Goal: Information Seeking & Learning: Learn about a topic

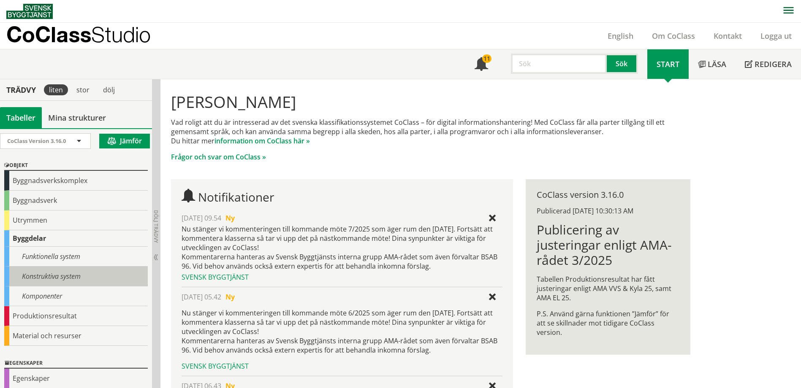
click at [46, 282] on div "Konstruktiva system" at bounding box center [76, 277] width 144 height 20
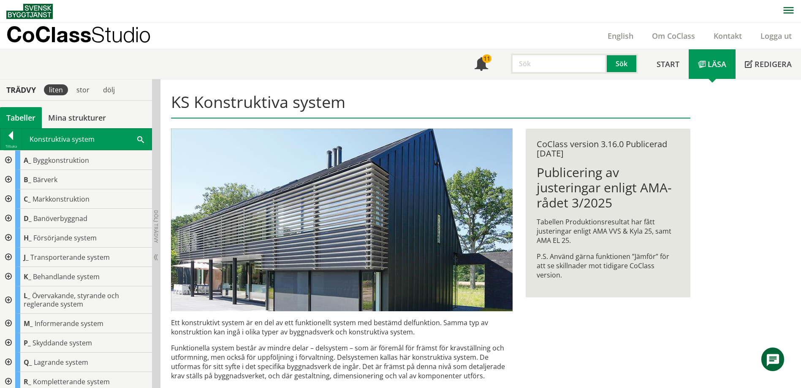
click at [8, 198] on div at bounding box center [7, 199] width 15 height 19
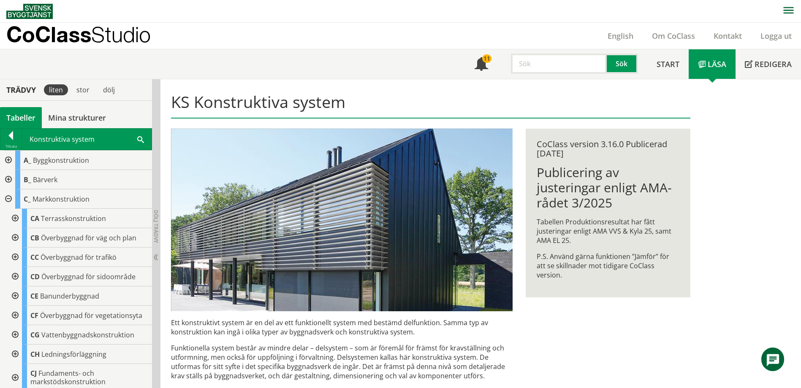
click at [17, 217] on div at bounding box center [14, 218] width 15 height 19
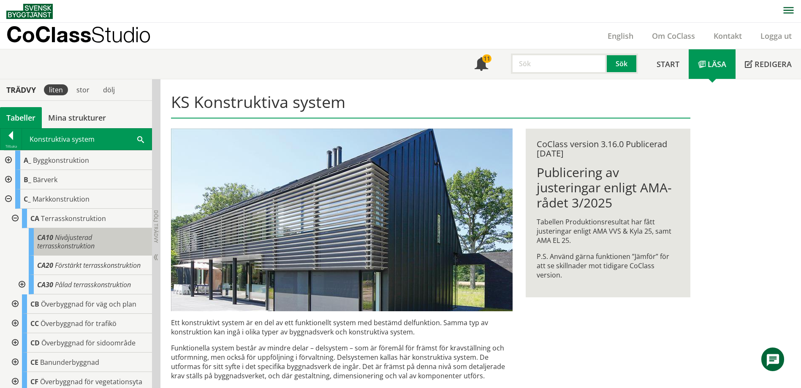
click at [100, 239] on div "CA10 Nivåjusterad terrasskonstruktion" at bounding box center [90, 241] width 123 height 27
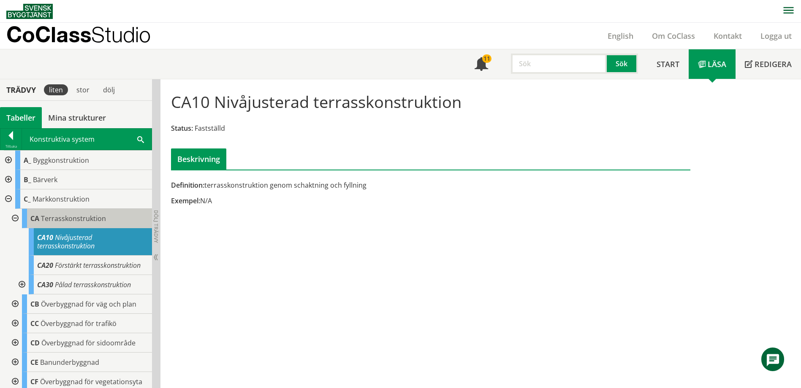
click at [93, 217] on span "Terrasskonstruktion" at bounding box center [73, 218] width 65 height 9
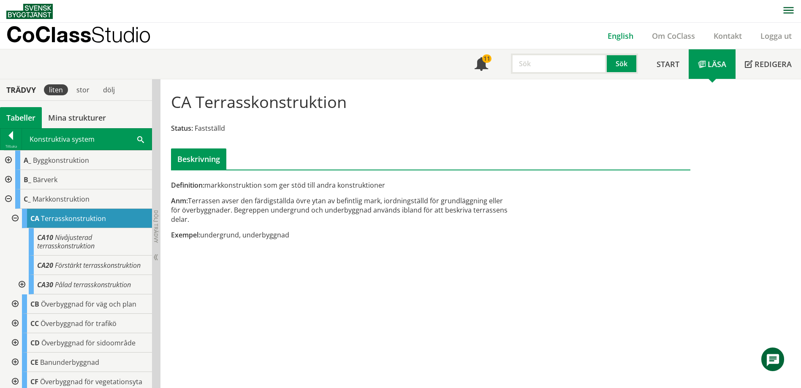
click at [622, 33] on link "English" at bounding box center [620, 36] width 44 height 10
click at [614, 35] on link "English" at bounding box center [620, 36] width 44 height 10
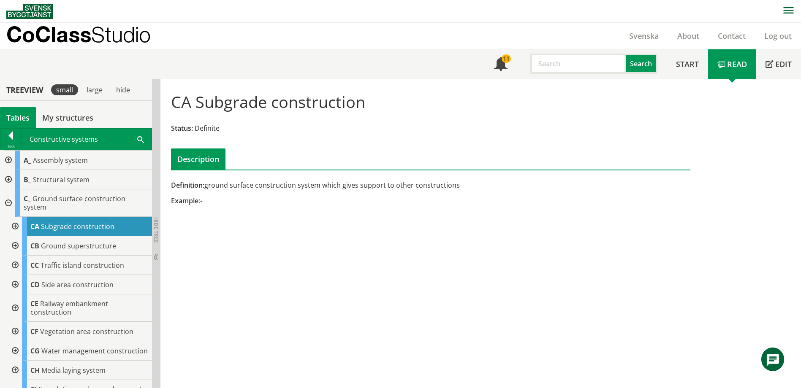
click at [15, 225] on div at bounding box center [14, 226] width 15 height 19
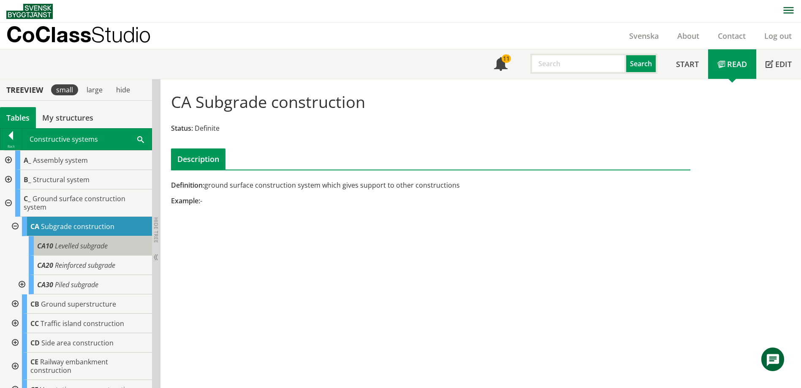
click at [121, 249] on div "CA10 Levelled subgrade" at bounding box center [90, 245] width 123 height 19
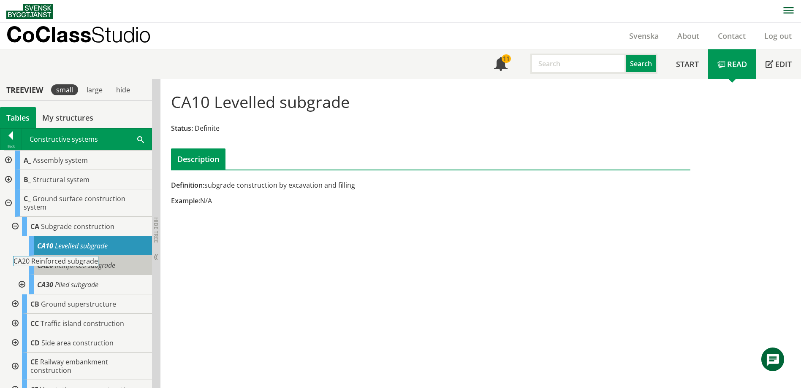
click at [79, 268] on span "Reinforced subgrade" at bounding box center [85, 265] width 60 height 9
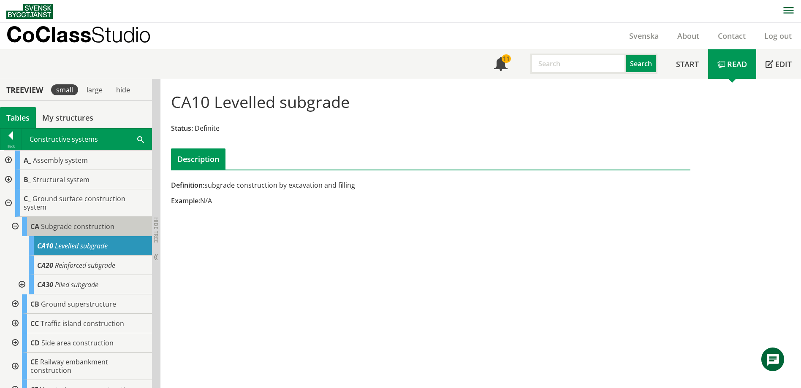
click at [85, 223] on span "Subgrade construction" at bounding box center [77, 226] width 73 height 9
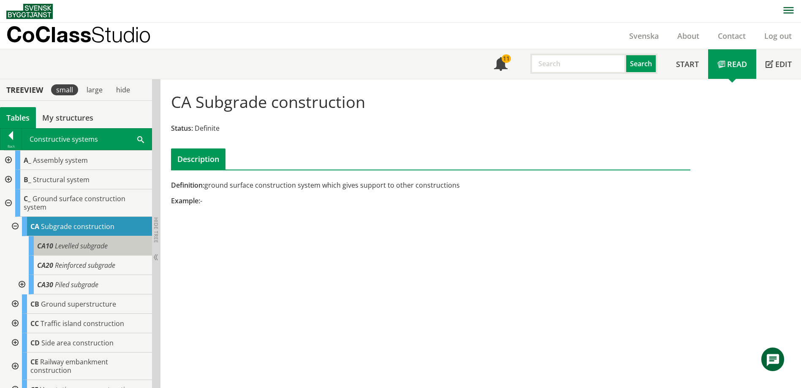
click at [79, 243] on span "Levelled subgrade" at bounding box center [81, 246] width 53 height 9
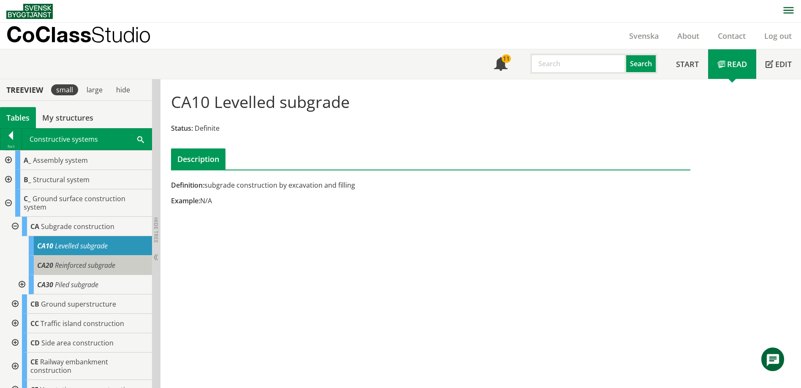
click at [76, 261] on span "Reinforced subgrade" at bounding box center [85, 265] width 60 height 9
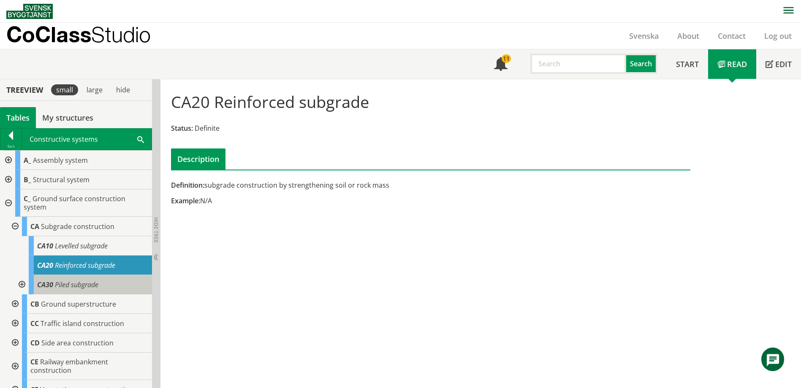
click at [76, 283] on span "Piled subgrade" at bounding box center [76, 284] width 43 height 9
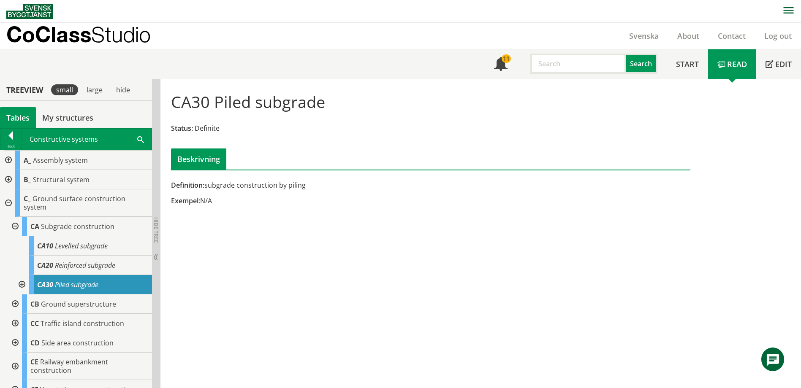
click at [21, 284] on div at bounding box center [21, 284] width 15 height 19
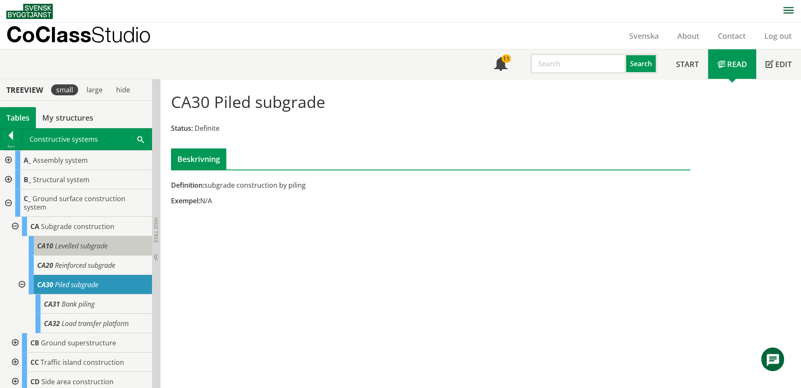
click at [95, 248] on span "Levelled subgrade" at bounding box center [81, 246] width 53 height 9
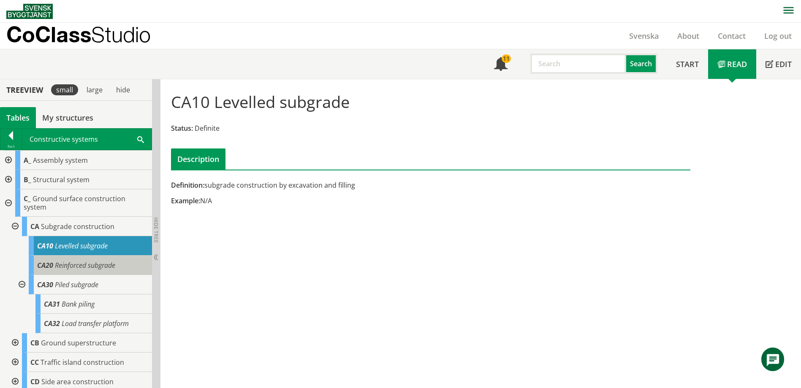
click at [114, 268] on span "Reinforced subgrade" at bounding box center [85, 265] width 60 height 9
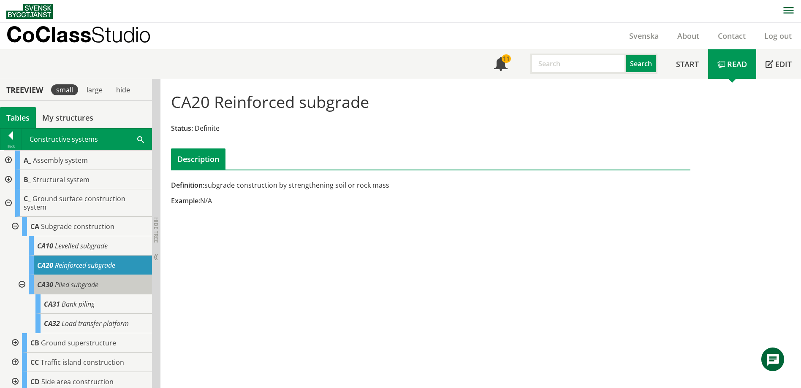
click at [81, 285] on span "Piled subgrade" at bounding box center [76, 284] width 43 height 9
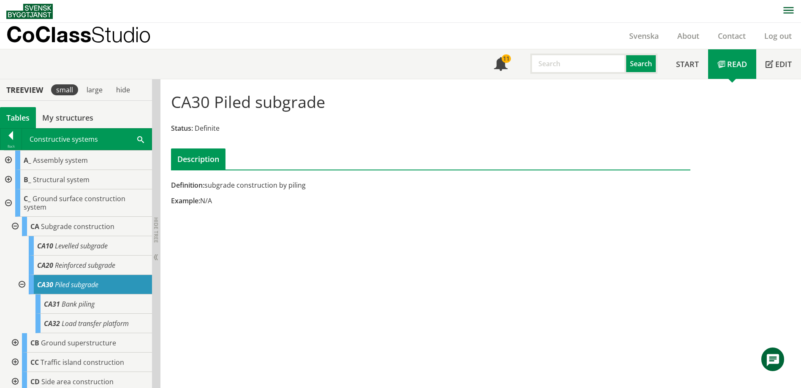
click at [22, 284] on div at bounding box center [21, 284] width 15 height 19
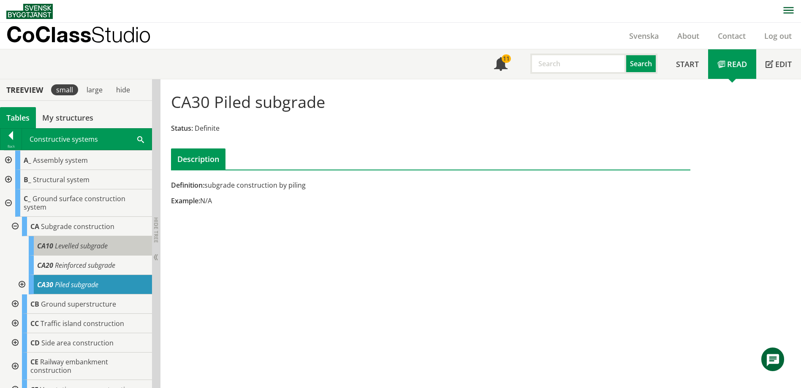
click at [98, 246] on span "Levelled subgrade" at bounding box center [81, 246] width 53 height 9
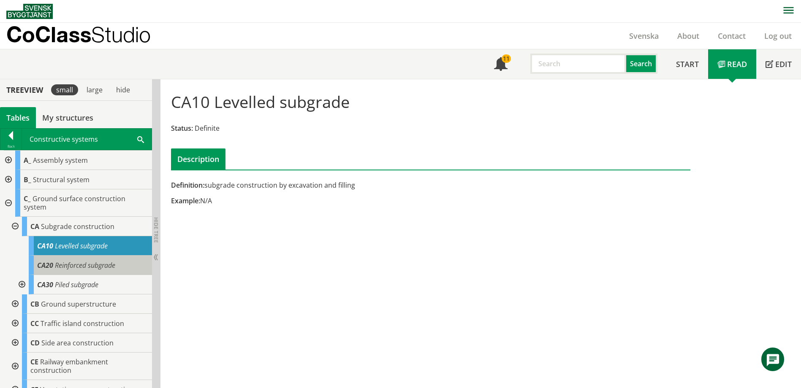
click at [92, 262] on span "Reinforced subgrade" at bounding box center [85, 265] width 60 height 9
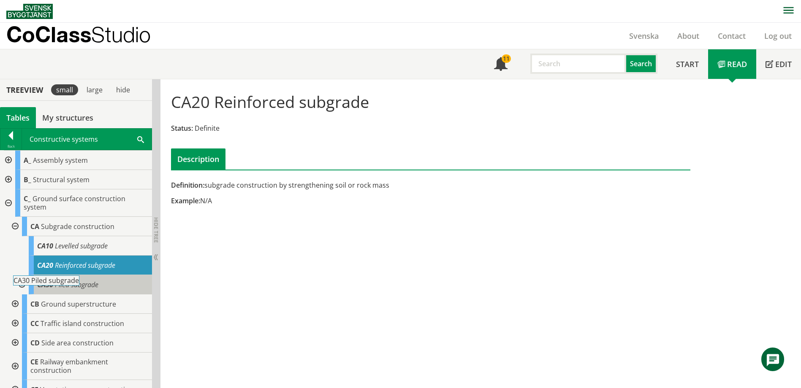
click at [84, 284] on span "Piled subgrade" at bounding box center [76, 284] width 43 height 9
click at [82, 286] on span "Piled subgrade" at bounding box center [76, 284] width 43 height 9
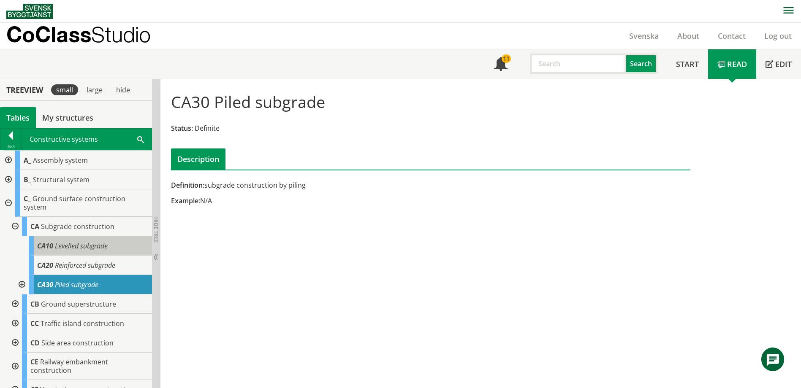
click at [89, 247] on span "Levelled subgrade" at bounding box center [81, 246] width 53 height 9
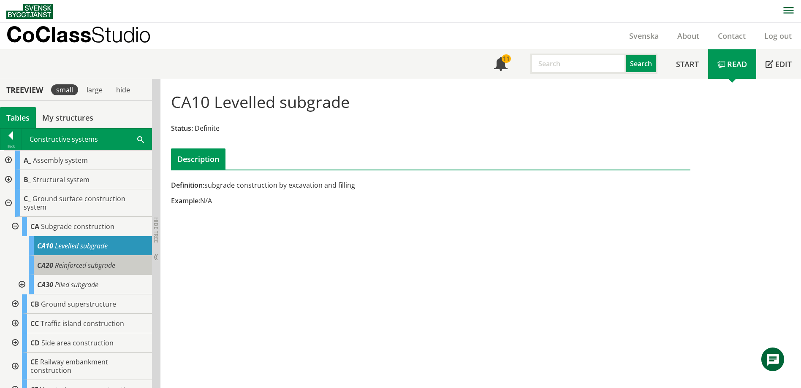
click at [80, 265] on span "Reinforced subgrade" at bounding box center [85, 265] width 60 height 9
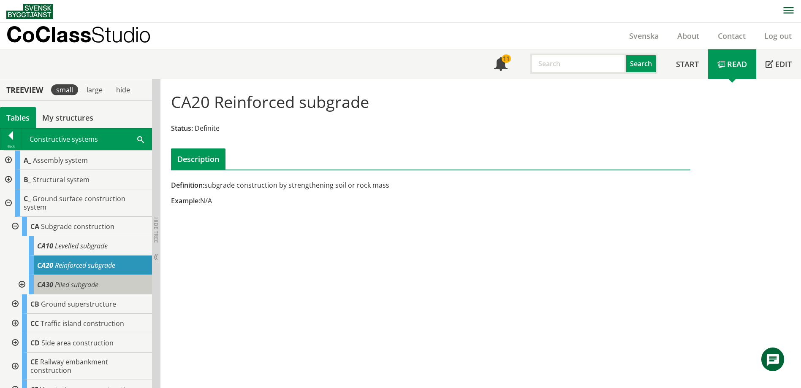
click at [75, 281] on span "Piled subgrade" at bounding box center [76, 284] width 43 height 9
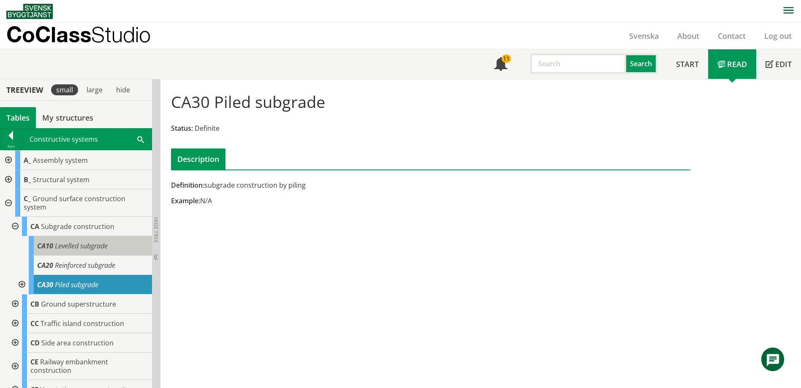
click at [89, 245] on span "Levelled subgrade" at bounding box center [81, 246] width 53 height 9
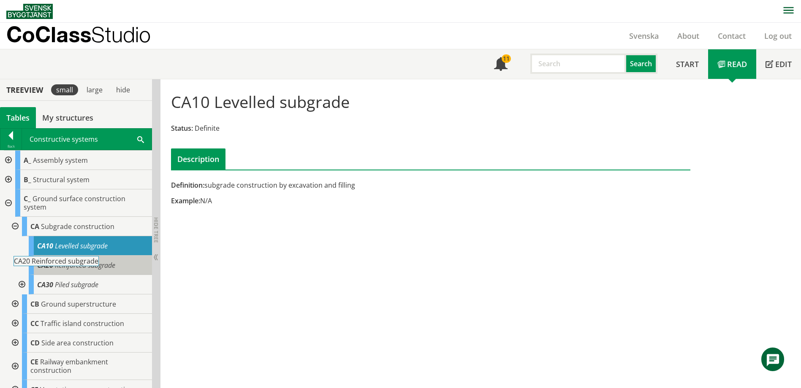
click at [98, 266] on span "Reinforced subgrade" at bounding box center [85, 265] width 60 height 9
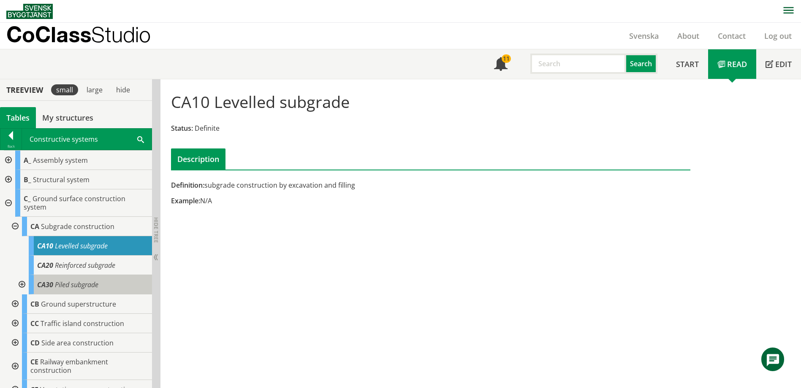
click at [96, 280] on div "CA30 Piled subgrade" at bounding box center [90, 284] width 123 height 19
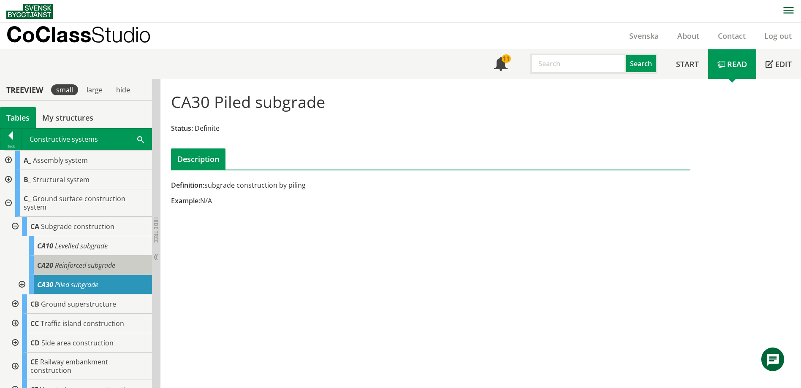
click at [99, 265] on span "Reinforced subgrade" at bounding box center [85, 265] width 60 height 9
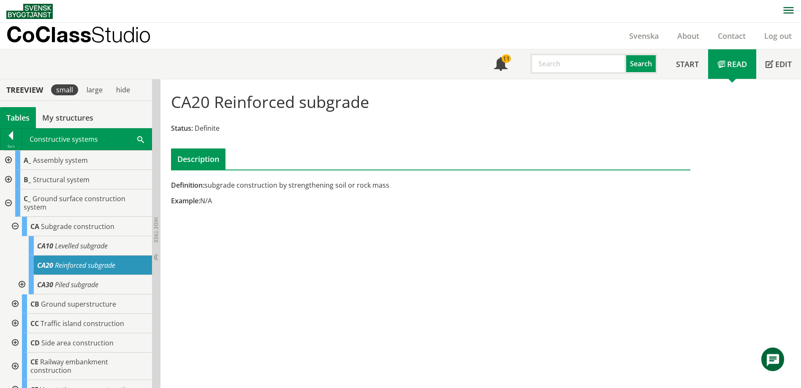
click at [18, 286] on div at bounding box center [21, 284] width 15 height 19
click at [25, 286] on div at bounding box center [21, 284] width 15 height 19
click at [647, 37] on link "Svenska" at bounding box center [644, 36] width 48 height 10
click at [651, 35] on link "Svenska" at bounding box center [644, 36] width 48 height 10
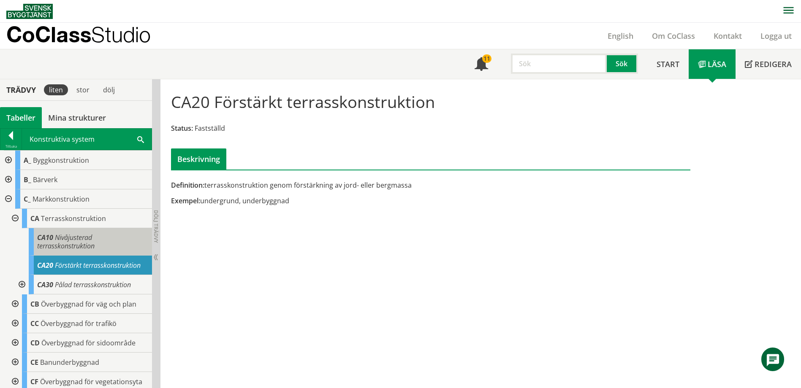
click at [72, 239] on span "Nivåjusterad terrasskonstruktion" at bounding box center [65, 242] width 57 height 18
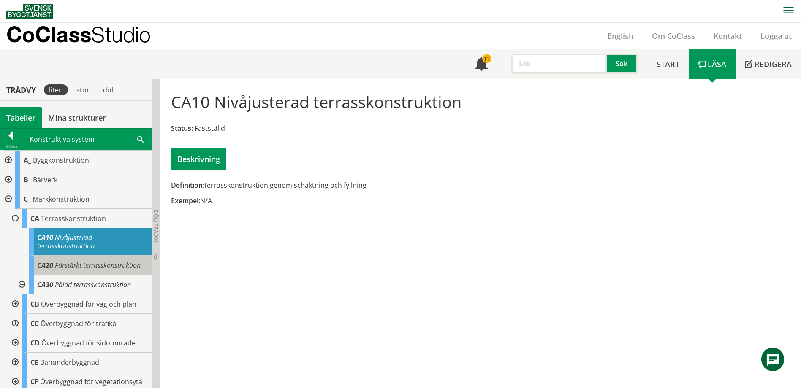
click at [74, 273] on div "CA20 Förstärkt terrasskonstruktion" at bounding box center [90, 265] width 123 height 19
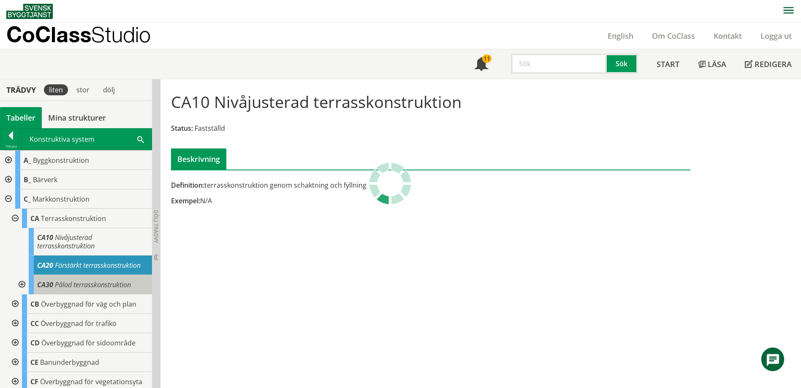
click at [77, 282] on span "Pålad terrasskonstruktion" at bounding box center [93, 284] width 76 height 9
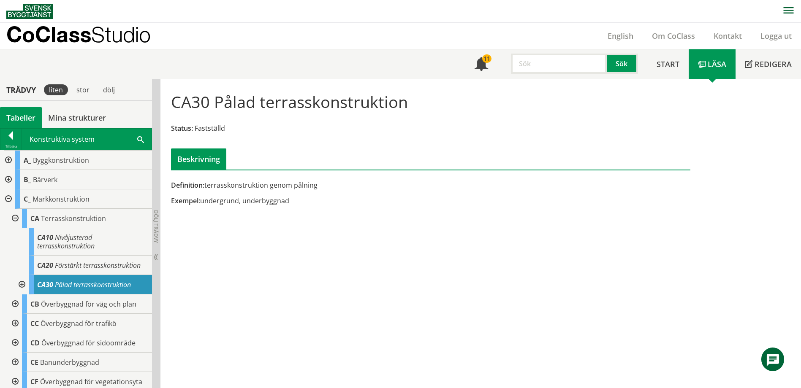
click at [13, 217] on div at bounding box center [14, 218] width 15 height 19
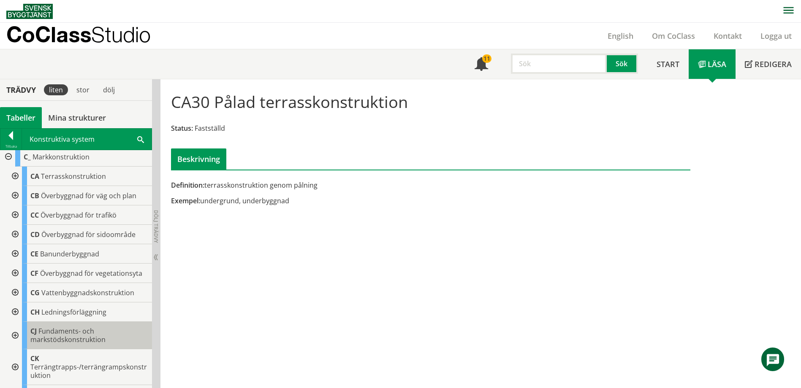
scroll to position [84, 0]
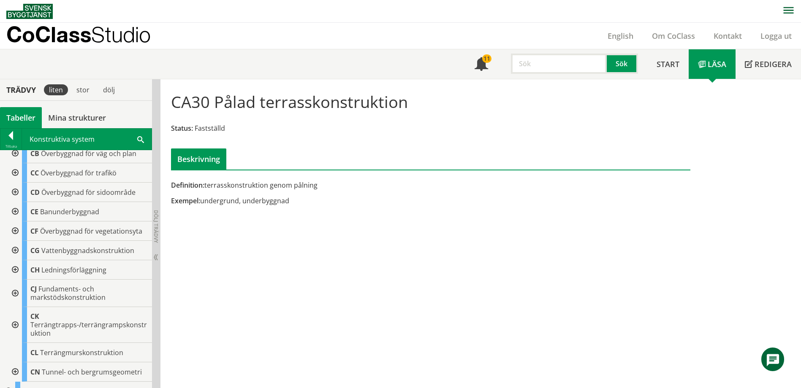
click at [18, 325] on div at bounding box center [14, 325] width 15 height 36
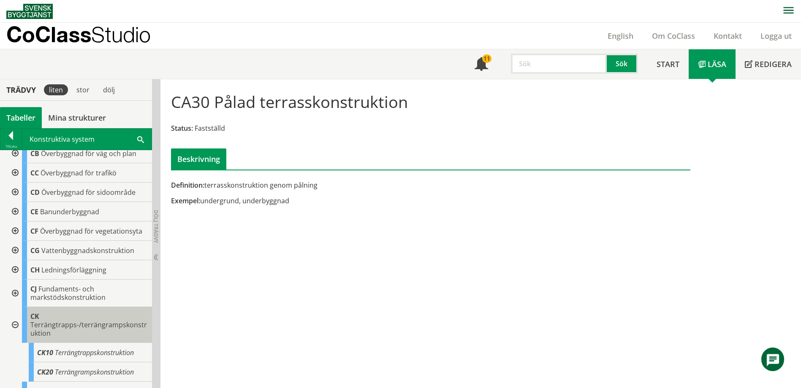
scroll to position [127, 0]
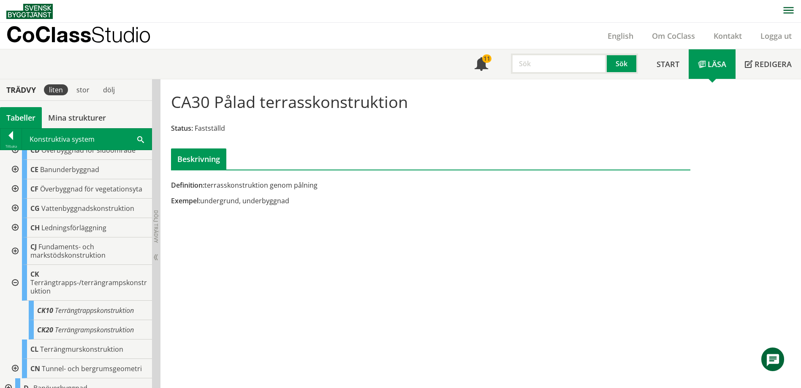
click at [14, 250] on div at bounding box center [14, 251] width 15 height 27
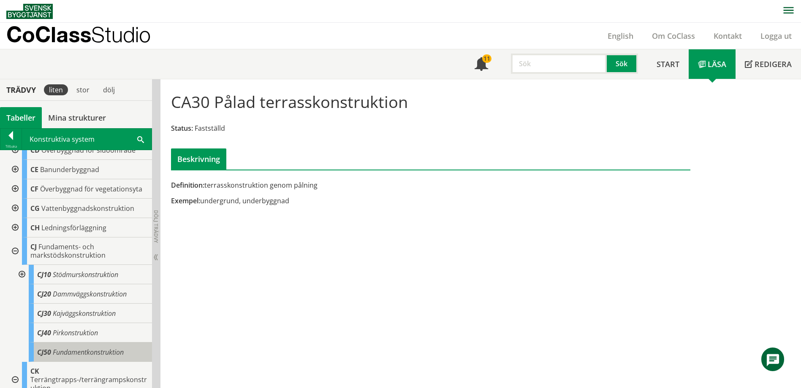
click at [81, 353] on span "Fundamentkonstruktion" at bounding box center [88, 352] width 71 height 9
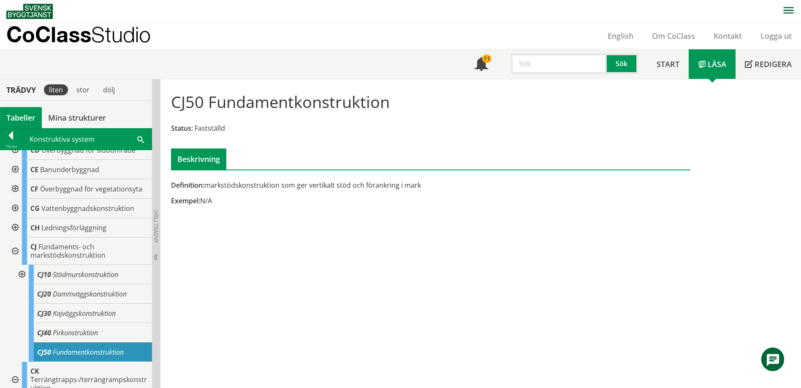
click at [10, 251] on div at bounding box center [14, 251] width 15 height 27
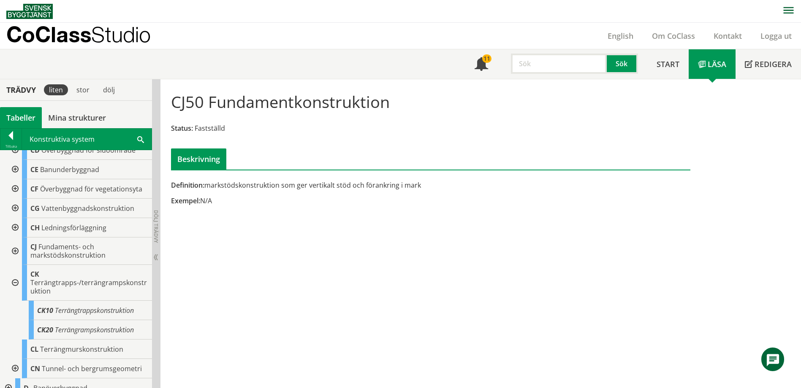
click at [14, 280] on div at bounding box center [14, 283] width 15 height 36
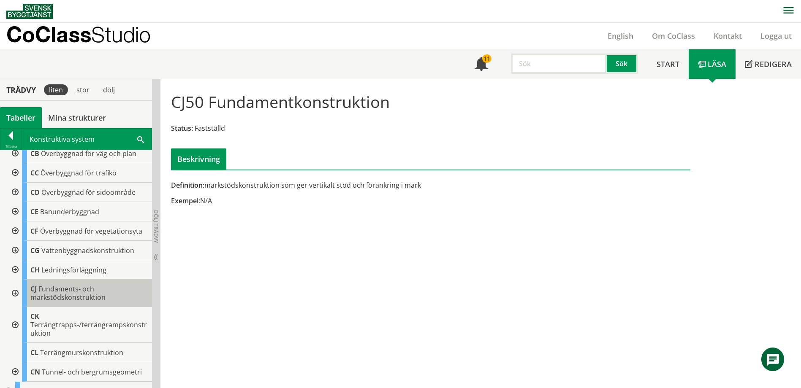
scroll to position [42, 0]
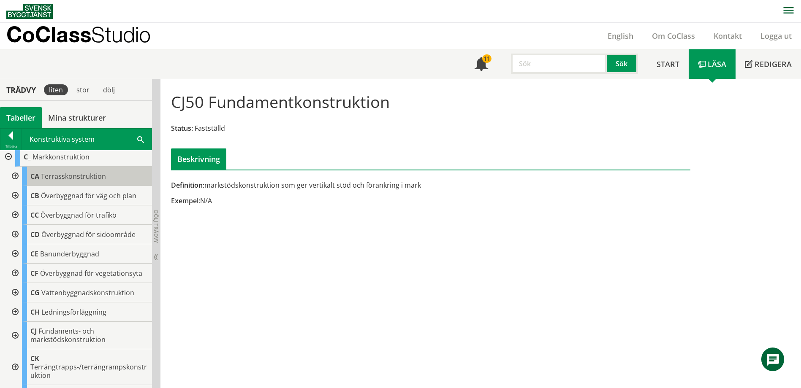
click at [91, 172] on span "Terrasskonstruktion" at bounding box center [73, 176] width 65 height 9
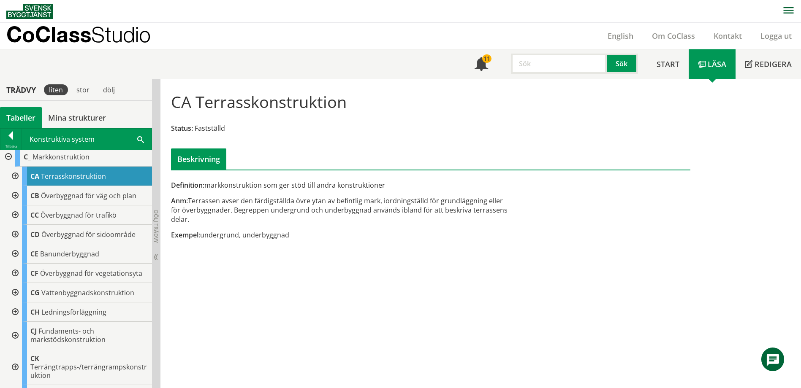
click at [15, 178] on div at bounding box center [14, 176] width 15 height 19
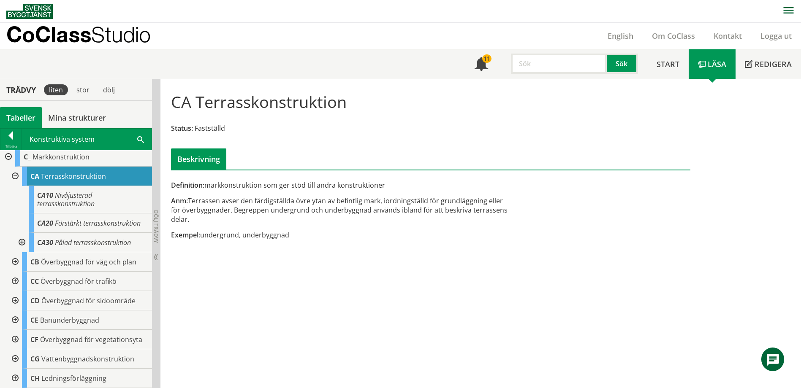
click at [15, 178] on div at bounding box center [14, 176] width 15 height 19
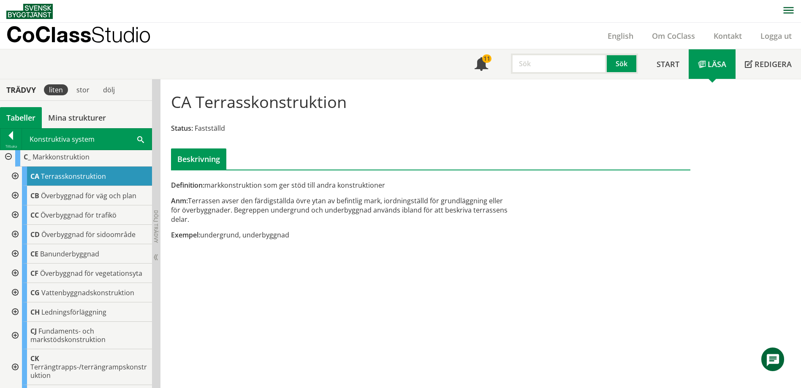
click at [15, 178] on div at bounding box center [14, 176] width 15 height 19
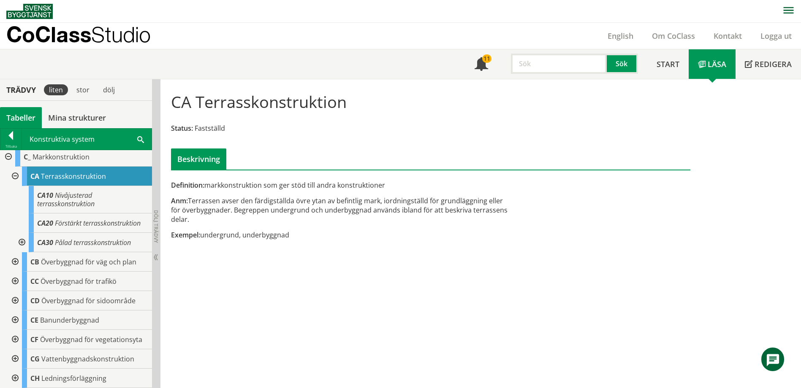
click at [16, 174] on div at bounding box center [14, 176] width 15 height 19
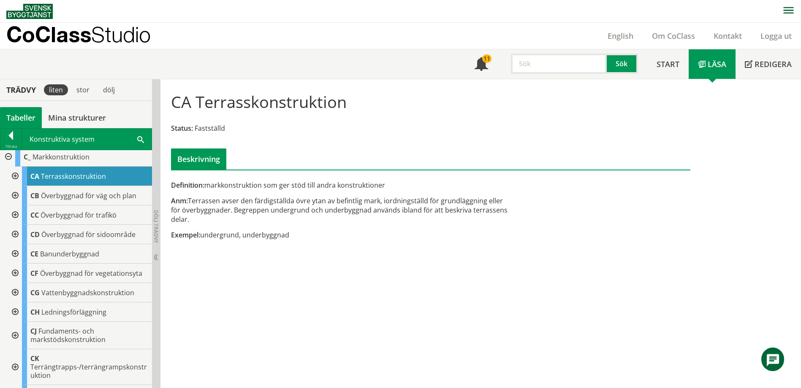
click at [14, 176] on div at bounding box center [14, 176] width 15 height 19
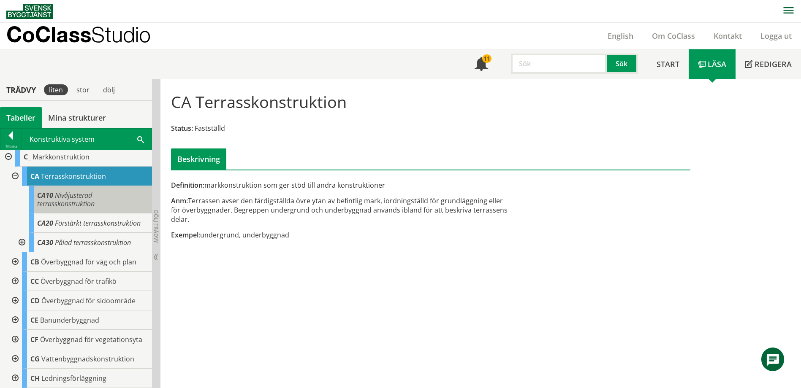
click at [88, 198] on span "Nivåjusterad terrasskonstruktion" at bounding box center [65, 200] width 57 height 18
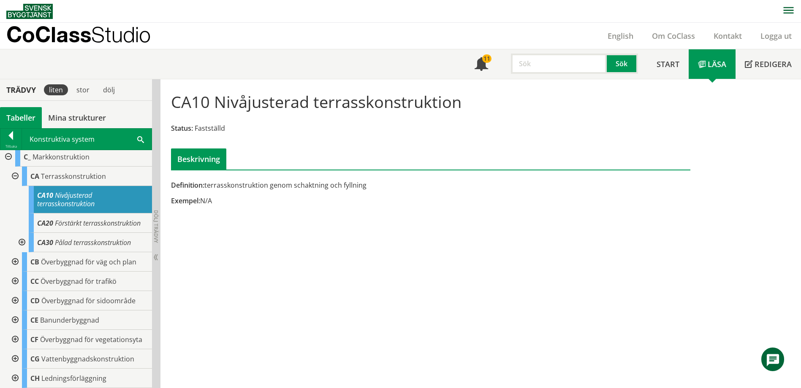
drag, startPoint x: 208, startPoint y: 184, endPoint x: 245, endPoint y: 183, distance: 36.7
click at [245, 183] on div "Definition: terrasskonstruktion genom schaktning och fyllning" at bounding box center [342, 185] width 342 height 9
click at [92, 229] on div "CA20 Förstärkt terrasskonstruktion" at bounding box center [90, 223] width 123 height 19
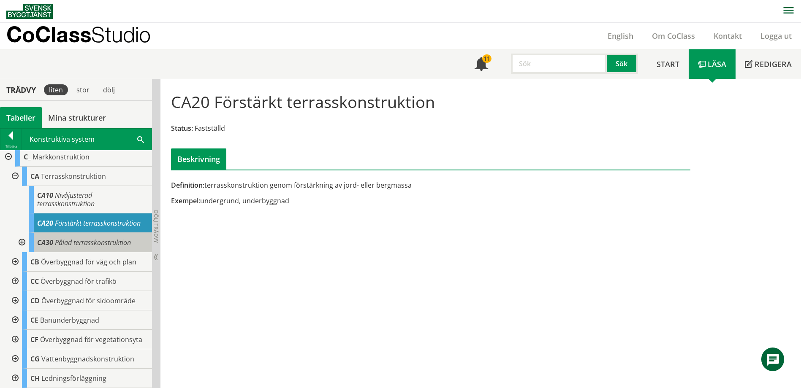
click at [95, 240] on span "Pålad terrasskonstruktion" at bounding box center [93, 242] width 76 height 9
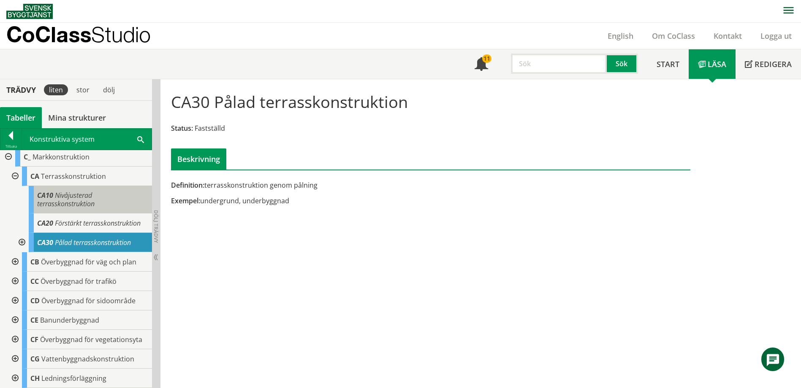
click at [49, 196] on span "CA10" at bounding box center [45, 195] width 16 height 9
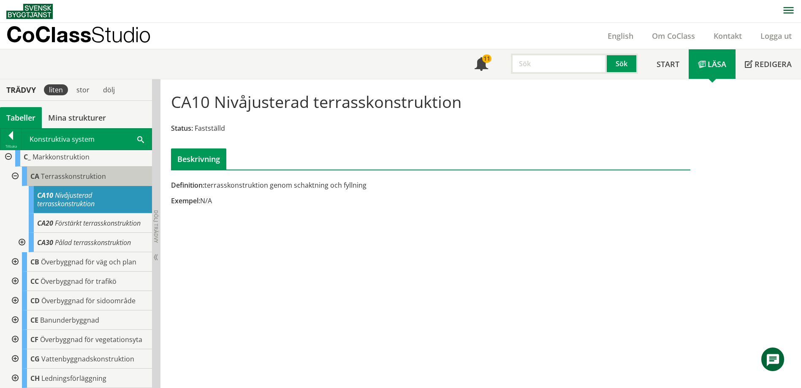
click at [73, 176] on span "Terrasskonstruktion" at bounding box center [73, 176] width 65 height 9
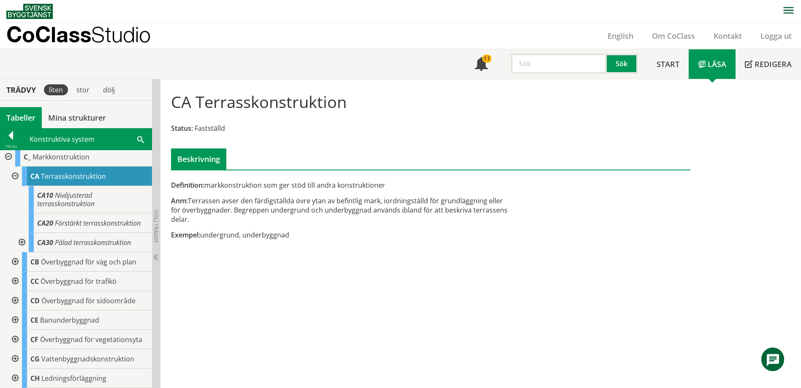
click at [69, 176] on span "Terrasskonstruktion" at bounding box center [73, 176] width 65 height 9
click at [20, 242] on div at bounding box center [21, 242] width 15 height 19
click at [22, 238] on div at bounding box center [21, 242] width 15 height 19
click at [22, 239] on div at bounding box center [21, 242] width 15 height 19
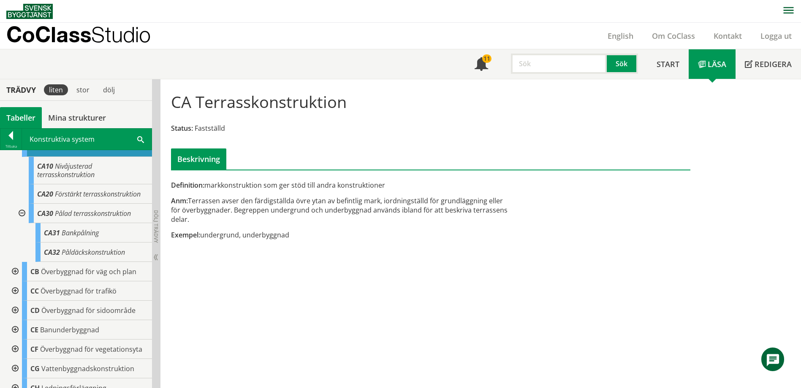
scroll to position [60, 0]
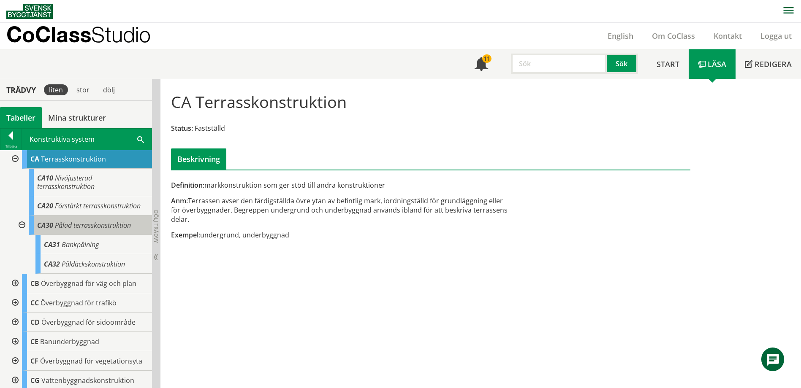
click at [101, 223] on span "Pålad terrasskonstruktion" at bounding box center [93, 225] width 76 height 9
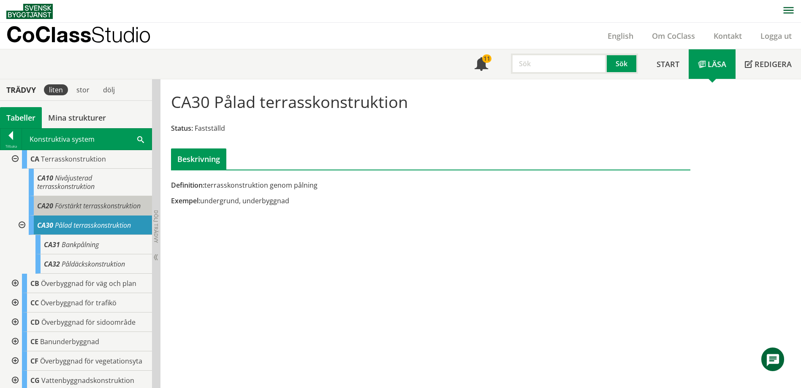
click at [105, 210] on span "Förstärkt terrasskonstruktion" at bounding box center [98, 205] width 86 height 9
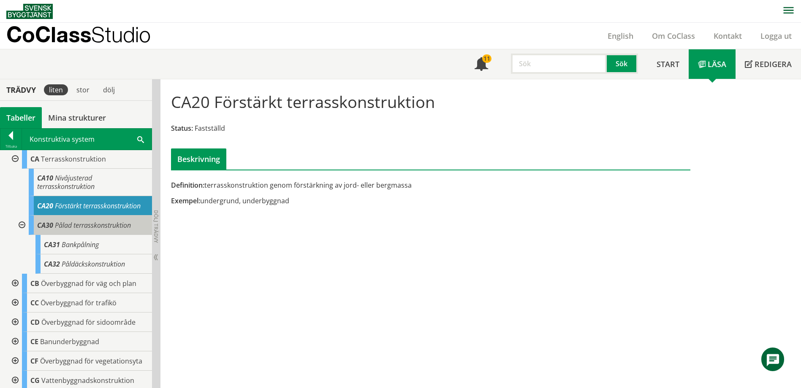
click at [99, 223] on span "Pålad terrasskonstruktion" at bounding box center [93, 225] width 76 height 9
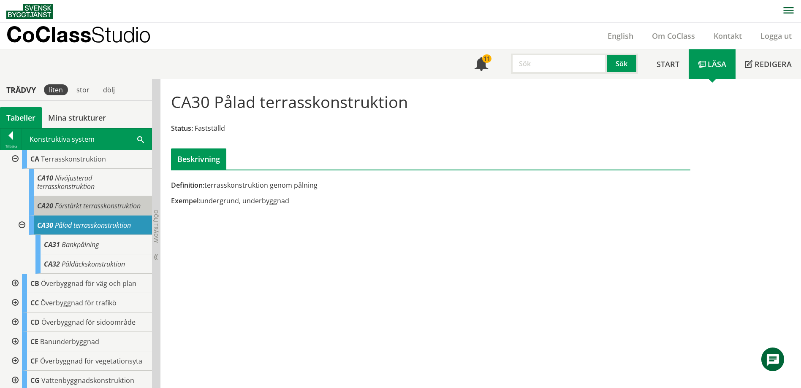
click at [103, 209] on span "Förstärkt terrasskonstruktion" at bounding box center [98, 205] width 86 height 9
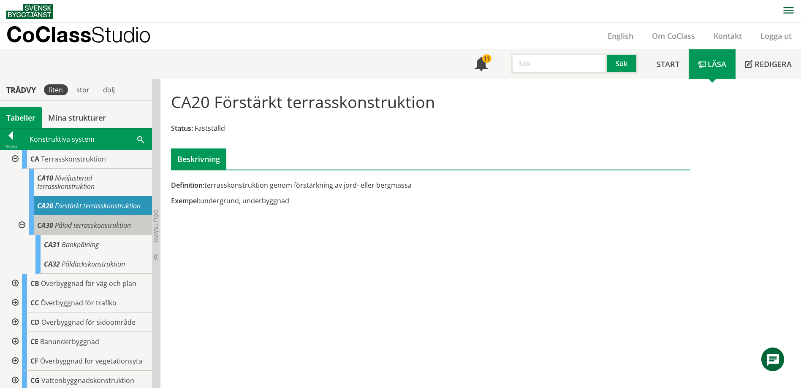
click at [100, 223] on span "Pålad terrasskonstruktion" at bounding box center [93, 225] width 76 height 9
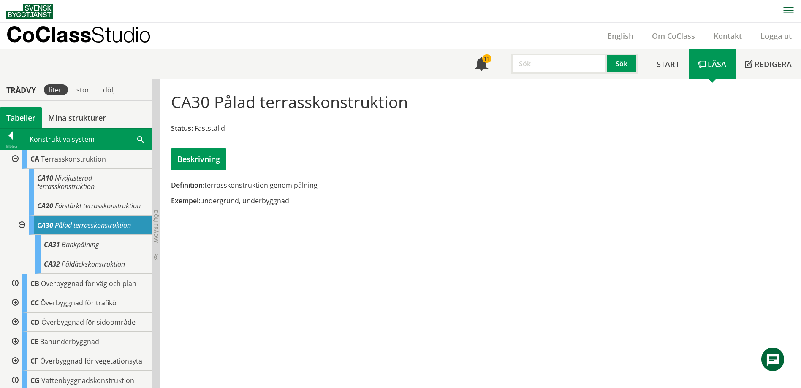
click at [21, 222] on div at bounding box center [21, 225] width 15 height 19
click at [119, 228] on span "Pålad terrasskonstruktion" at bounding box center [93, 225] width 76 height 9
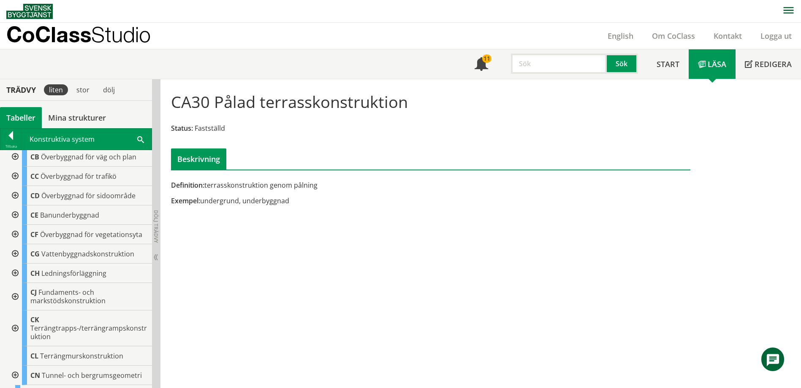
scroll to position [228, 0]
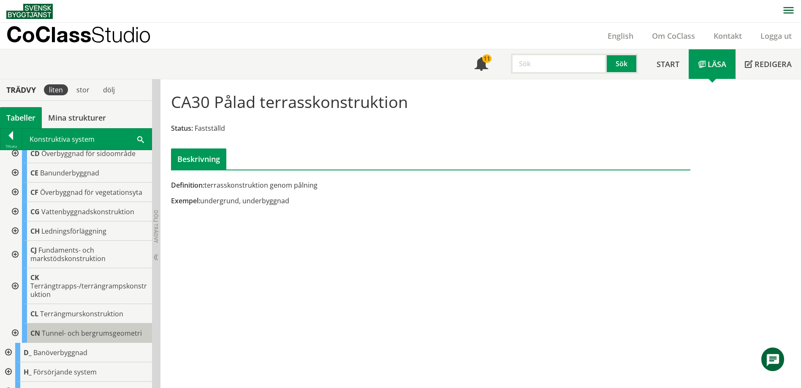
click at [46, 333] on span "Tunnel- och bergrumsgeometri" at bounding box center [92, 333] width 100 height 9
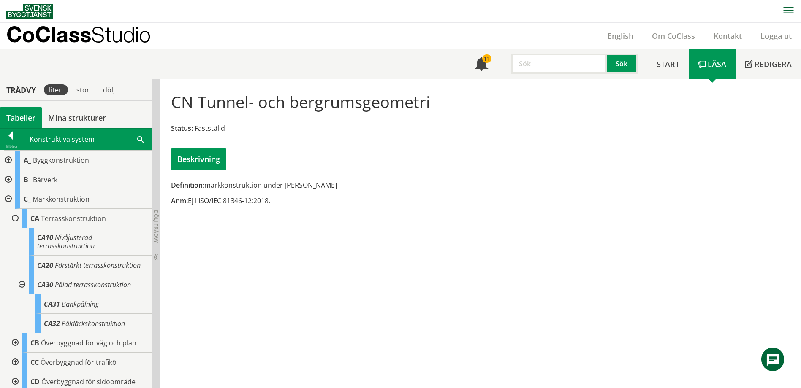
click at [541, 72] on input "text" at bounding box center [559, 64] width 96 height 20
click at [536, 77] on div "tryckbank" at bounding box center [557, 81] width 88 height 13
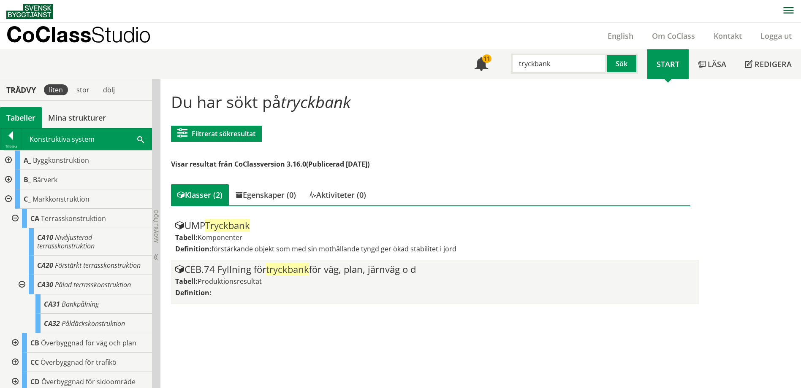
type input "tryckbank"
click at [242, 266] on div "CEB.74 Fyllning för tryckbank för väg, plan, järnväg o d" at bounding box center [434, 270] width 519 height 10
click at [307, 277] on div "Tabell: Produktionsresultat" at bounding box center [434, 281] width 519 height 9
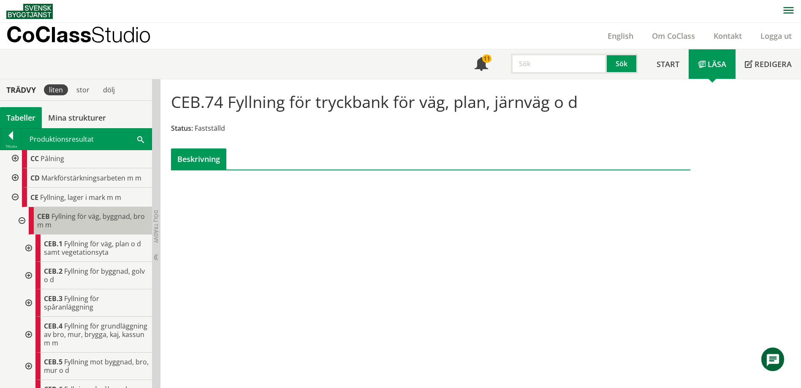
scroll to position [42, 0]
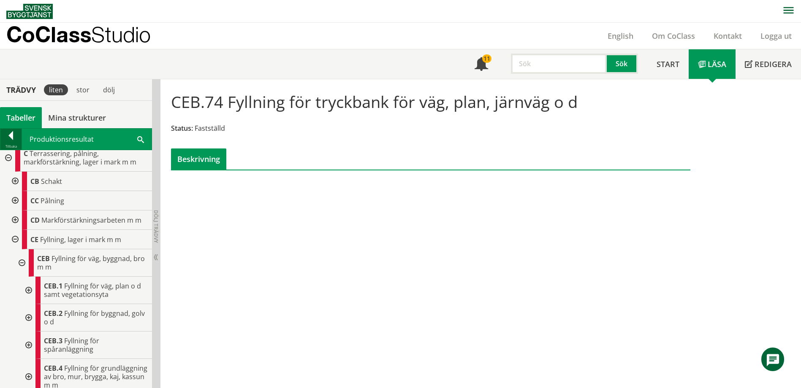
click at [6, 135] on div at bounding box center [10, 137] width 21 height 12
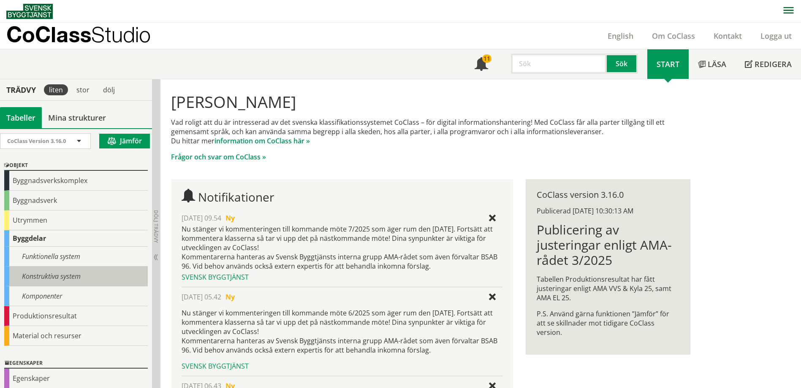
click at [75, 282] on div "Konstruktiva system" at bounding box center [76, 277] width 144 height 20
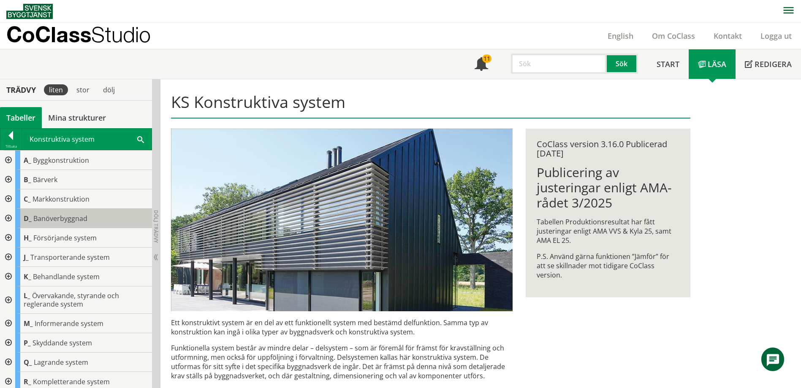
click at [82, 220] on span "Banöverbyggnad" at bounding box center [60, 218] width 54 height 9
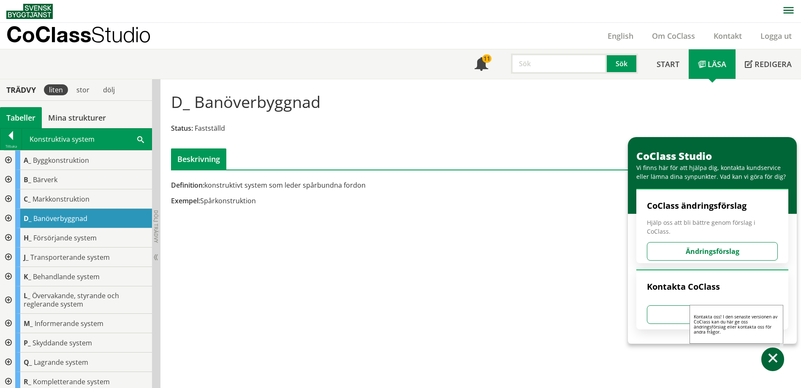
click at [775, 356] on span at bounding box center [773, 360] width 12 height 12
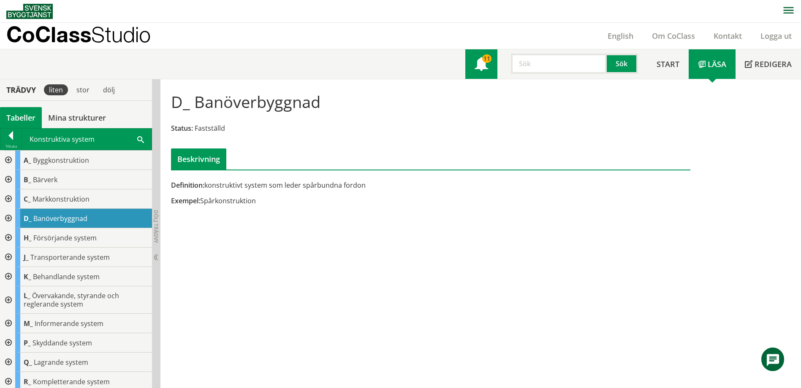
click at [483, 70] on span at bounding box center [482, 65] width 14 height 14
